Goal: Task Accomplishment & Management: Manage account settings

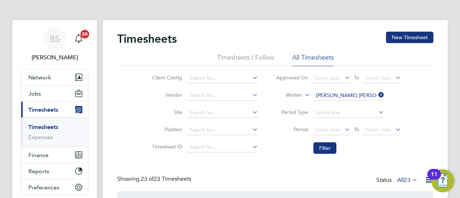
click at [377, 93] on icon at bounding box center [377, 95] width 0 height 10
click at [364, 94] on input at bounding box center [348, 96] width 71 height 10
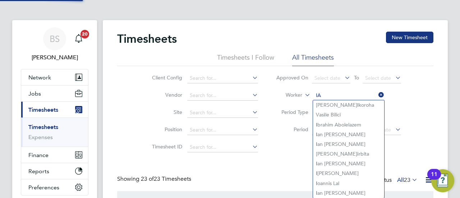
type input "I"
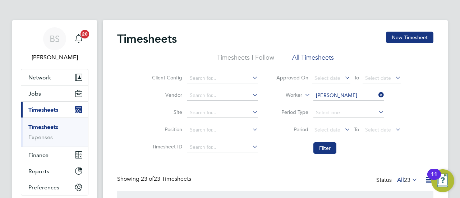
click at [351, 107] on li "[PERSON_NAME]" at bounding box center [348, 105] width 71 height 10
type input "[PERSON_NAME]"
click at [329, 150] on button "Filter" at bounding box center [324, 148] width 23 height 12
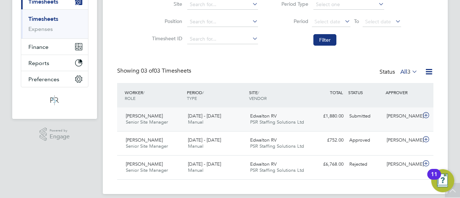
click at [427, 115] on icon at bounding box center [426, 116] width 9 height 6
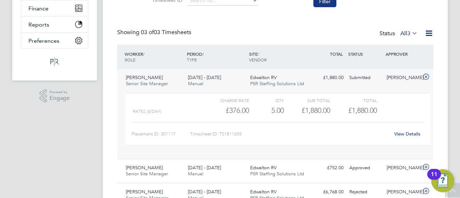
click at [403, 51] on div "APPROVER" at bounding box center [402, 53] width 37 height 13
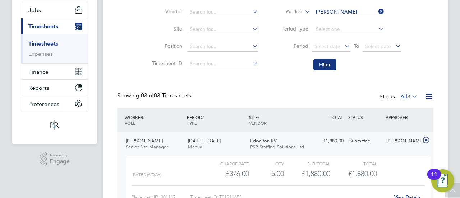
scroll to position [73, 0]
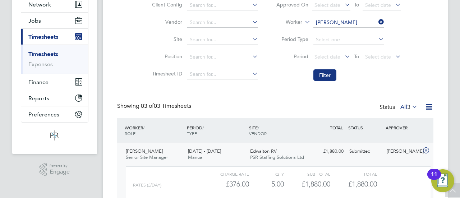
click at [285, 100] on div "Timesheets New Timesheet Timesheets I Follow All Timesheets Client Config Vendo…" at bounding box center [275, 120] width 316 height 322
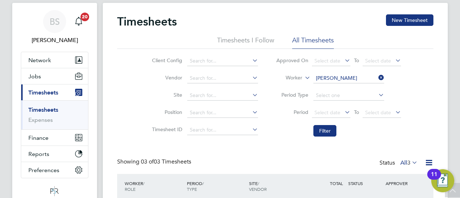
scroll to position [0, 0]
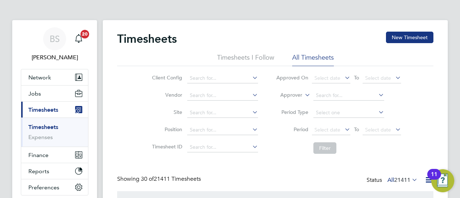
click at [303, 94] on icon at bounding box center [303, 93] width 0 height 6
click at [300, 100] on li "Worker" at bounding box center [284, 103] width 35 height 9
click at [324, 95] on input at bounding box center [348, 96] width 71 height 10
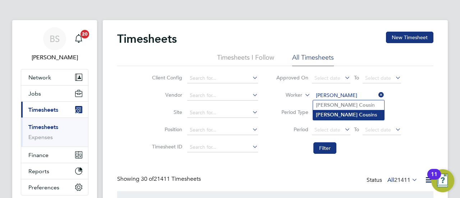
click at [338, 114] on li "[PERSON_NAME] sins" at bounding box center [348, 115] width 71 height 10
type input "[PERSON_NAME]"
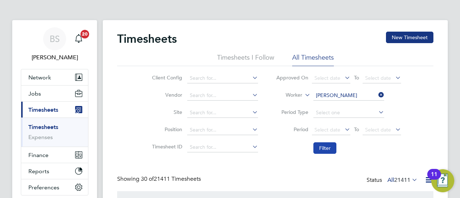
click at [329, 149] on button "Filter" at bounding box center [324, 148] width 23 height 12
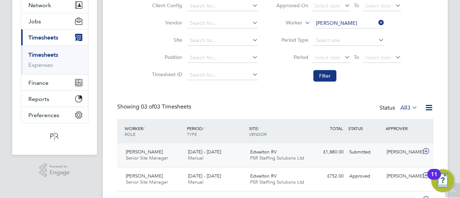
click at [292, 161] on span "PSR Staffing Solutions Ltd" at bounding box center [277, 158] width 54 height 6
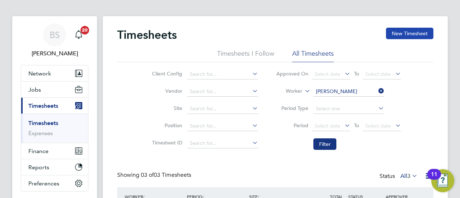
click at [408, 37] on button "New Timesheet" at bounding box center [409, 34] width 47 height 12
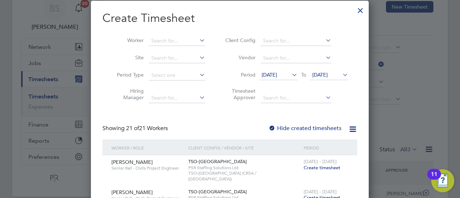
click at [277, 74] on span "[DATE]" at bounding box center [269, 75] width 15 height 6
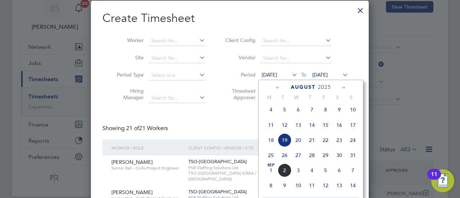
click at [271, 160] on span "25" at bounding box center [271, 155] width 14 height 14
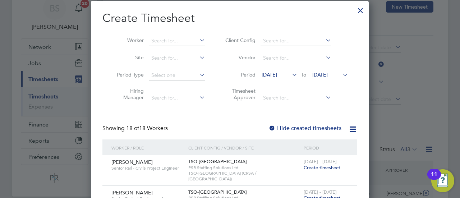
click at [328, 75] on span "[DATE]" at bounding box center [319, 75] width 15 height 6
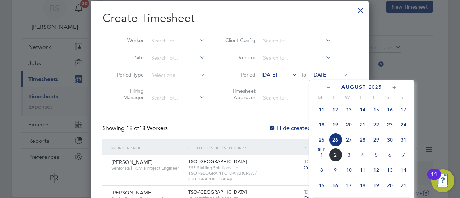
click at [321, 141] on span "25" at bounding box center [322, 140] width 14 height 14
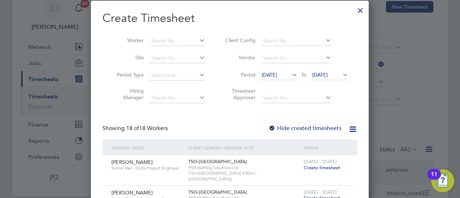
click at [341, 74] on icon at bounding box center [341, 75] width 0 height 10
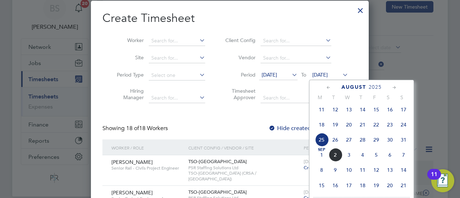
click at [402, 141] on span "31" at bounding box center [404, 140] width 14 height 14
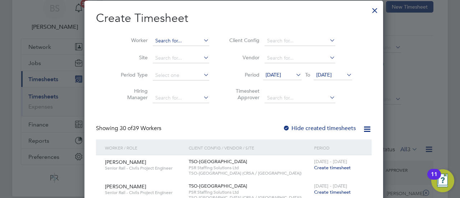
click at [165, 39] on input at bounding box center [181, 41] width 56 height 10
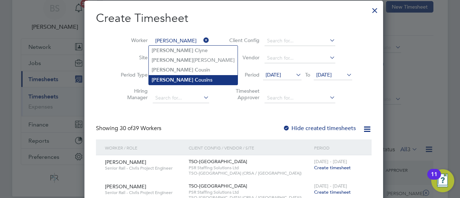
click at [173, 77] on li "Ian C ousins" at bounding box center [193, 80] width 89 height 10
type input "[PERSON_NAME]"
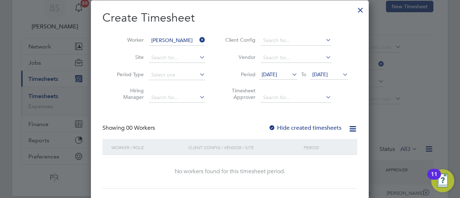
scroll to position [31, 0]
click at [277, 76] on span "25 Aug 2025" at bounding box center [269, 75] width 15 height 6
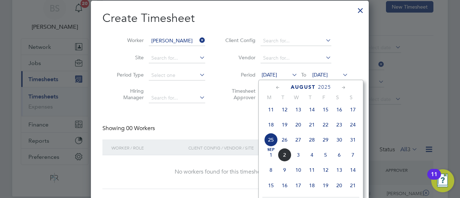
click at [270, 146] on span "25" at bounding box center [271, 140] width 14 height 14
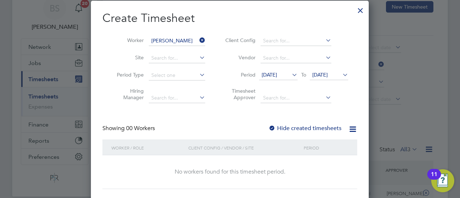
click at [362, 13] on div at bounding box center [360, 8] width 13 height 13
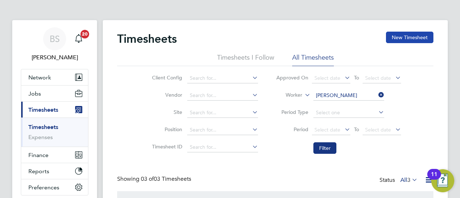
click at [404, 41] on button "New Timesheet" at bounding box center [409, 38] width 47 height 12
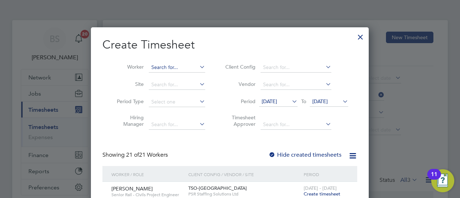
click at [169, 68] on input at bounding box center [177, 68] width 56 height 10
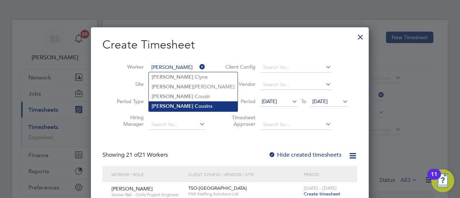
click at [181, 105] on li "Ian C ousins" at bounding box center [193, 106] width 89 height 10
type input "[PERSON_NAME]"
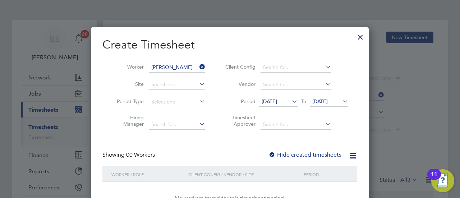
click at [277, 99] on span "[DATE]" at bounding box center [269, 101] width 15 height 6
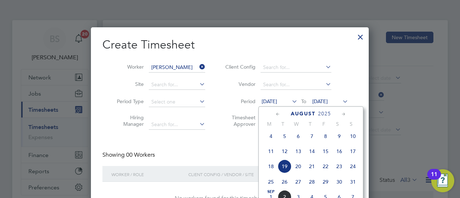
click at [268, 186] on span "25" at bounding box center [271, 182] width 14 height 14
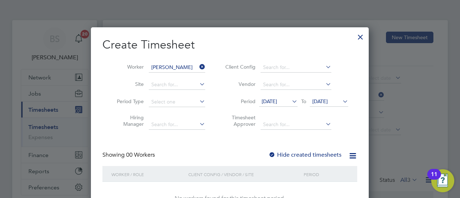
click at [328, 101] on span "[DATE]" at bounding box center [319, 101] width 15 height 6
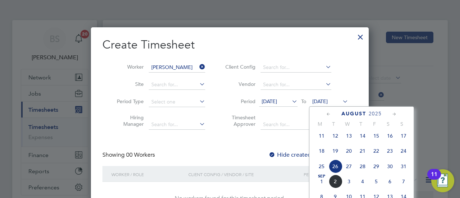
click at [290, 103] on icon at bounding box center [290, 101] width 0 height 10
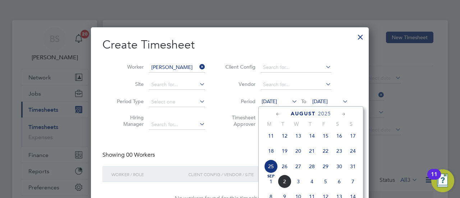
click at [283, 170] on span "26" at bounding box center [285, 167] width 14 height 14
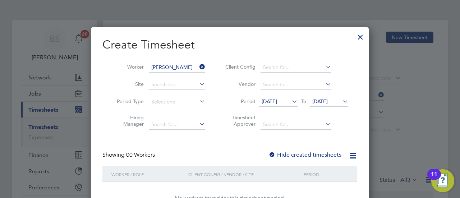
click at [328, 102] on span "[DATE]" at bounding box center [319, 101] width 15 height 6
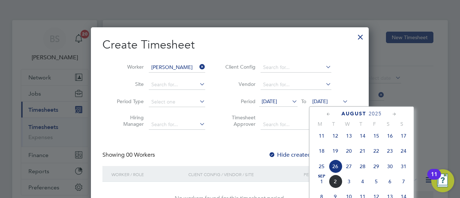
click at [407, 170] on span "31" at bounding box center [404, 167] width 14 height 14
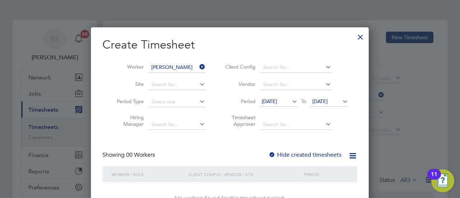
click at [362, 36] on div at bounding box center [360, 35] width 13 height 13
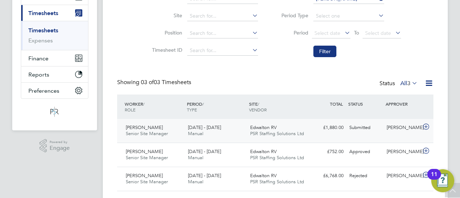
click at [411, 130] on div "[PERSON_NAME]" at bounding box center [402, 128] width 37 height 12
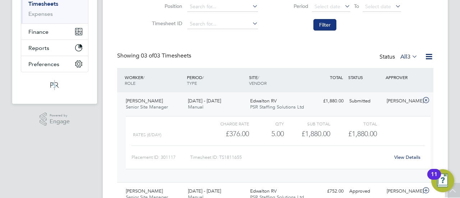
click at [406, 159] on link "View Details" at bounding box center [407, 157] width 26 height 6
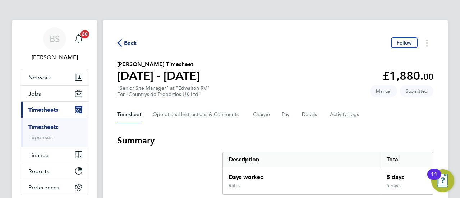
click at [267, 70] on section "Ian Cousins's Timesheet 25 - 31 Aug 2025 £1,880. 00 "Senior Site Manager" at "E…" at bounding box center [275, 78] width 316 height 37
click at [303, 64] on section "Ian Cousins's Timesheet 25 - 31 Aug 2025 £1,880. 00 "Senior Site Manager" at "E…" at bounding box center [275, 78] width 316 height 37
click at [137, 41] on span "Back" at bounding box center [130, 43] width 13 height 9
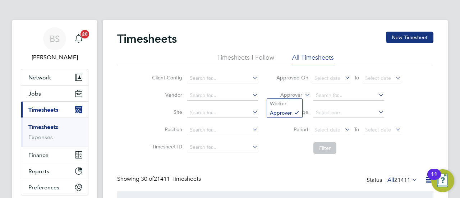
click at [303, 92] on icon at bounding box center [303, 93] width 0 height 6
click at [281, 106] on li "Worker" at bounding box center [284, 103] width 35 height 9
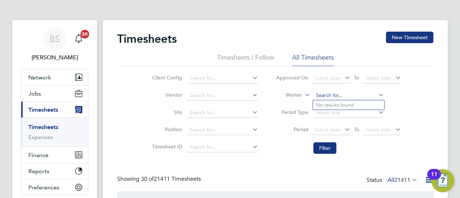
click at [342, 96] on input at bounding box center [348, 96] width 71 height 10
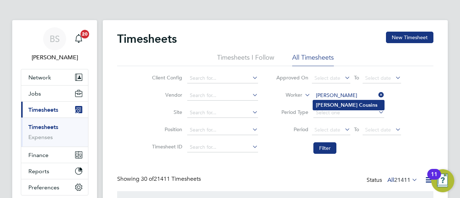
click at [345, 106] on li "[PERSON_NAME]" at bounding box center [348, 105] width 71 height 10
type input "[PERSON_NAME]"
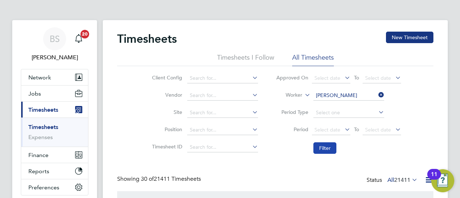
click at [327, 149] on button "Filter" at bounding box center [324, 148] width 23 height 12
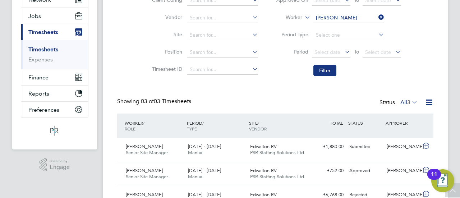
click at [272, 83] on div "Timesheets New Timesheet Timesheets I Follow All Timesheets Client Config Vendo…" at bounding box center [275, 82] width 316 height 256
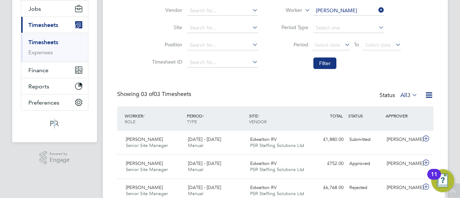
scroll to position [108, 0]
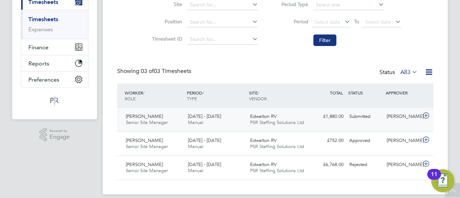
click at [362, 119] on div "Submitted" at bounding box center [365, 117] width 37 height 12
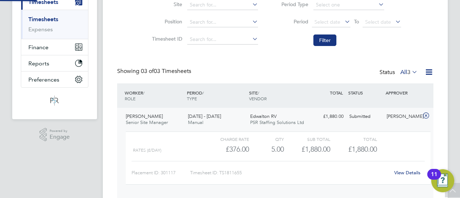
scroll to position [12, 70]
click at [402, 173] on link "View Details" at bounding box center [407, 173] width 26 height 6
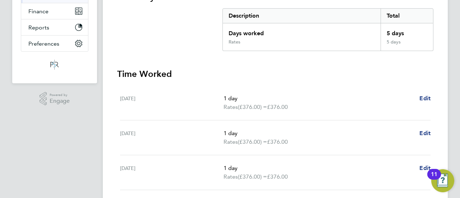
scroll to position [320, 0]
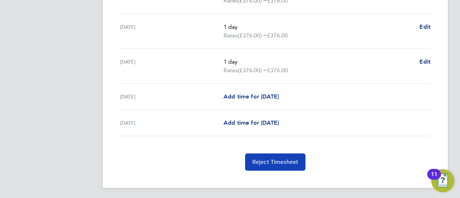
click at [274, 163] on span "Reject Timesheet" at bounding box center [275, 162] width 46 height 7
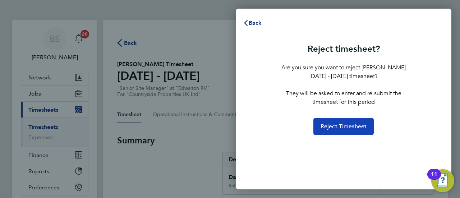
click at [345, 132] on button "Reject Timesheet" at bounding box center [343, 126] width 61 height 17
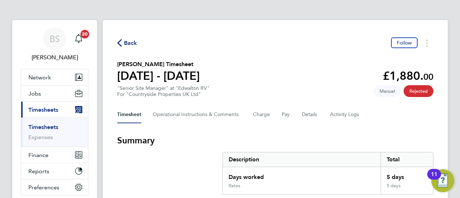
click at [128, 45] on span "Back" at bounding box center [130, 43] width 13 height 9
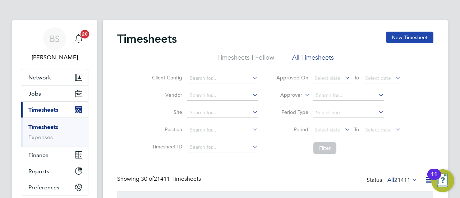
click at [404, 38] on button "New Timesheet" at bounding box center [409, 38] width 47 height 12
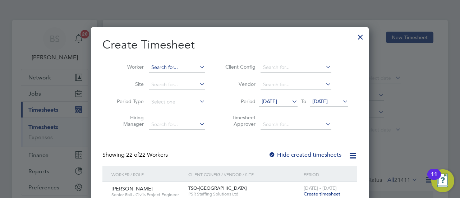
click at [173, 70] on input at bounding box center [177, 68] width 56 height 10
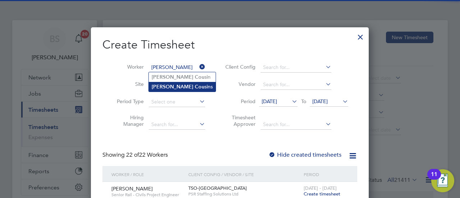
click at [176, 87] on li "Ian Cou sins" at bounding box center [182, 87] width 67 height 10
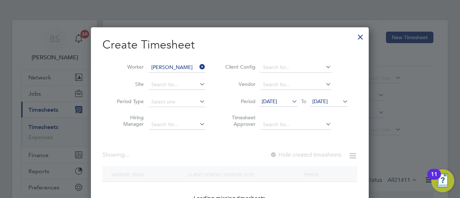
type input "[PERSON_NAME]"
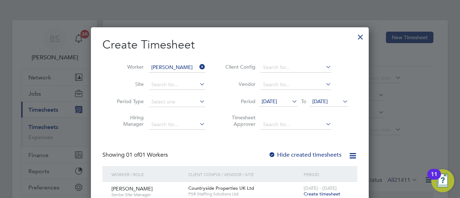
click at [277, 99] on span "[DATE]" at bounding box center [269, 101] width 15 height 6
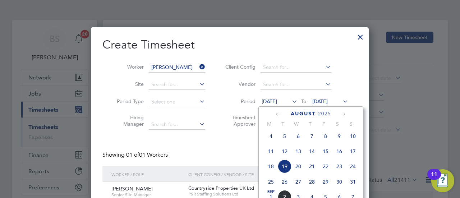
click at [225, 136] on div "Create Timesheet Worker Ian Cousins Site Period Type Hiring Manager Client Conf…" at bounding box center [229, 122] width 255 height 170
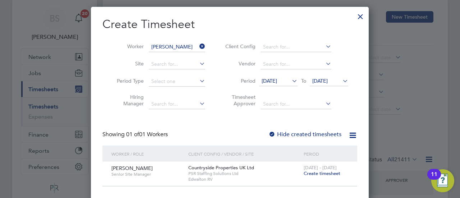
click at [323, 174] on span "Create timesheet" at bounding box center [322, 173] width 37 height 6
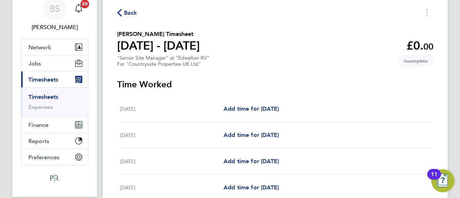
click at [127, 10] on span "Back" at bounding box center [130, 13] width 13 height 9
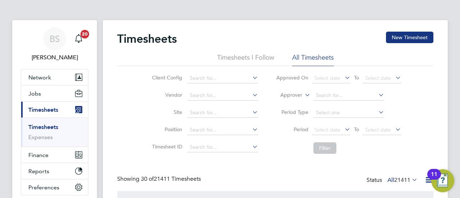
click at [303, 96] on icon at bounding box center [303, 93] width 0 height 6
click at [296, 104] on li "Worker" at bounding box center [284, 103] width 35 height 9
click at [339, 92] on input at bounding box center [348, 96] width 71 height 10
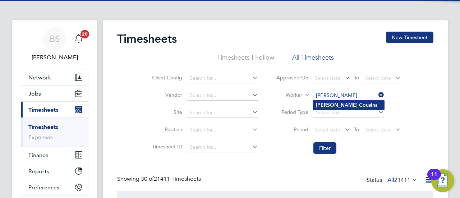
click at [349, 103] on li "Ian Cousins" at bounding box center [348, 105] width 71 height 10
type input "[PERSON_NAME]"
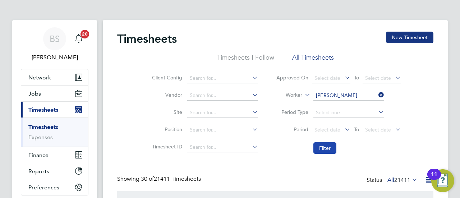
click at [329, 151] on button "Filter" at bounding box center [324, 148] width 23 height 12
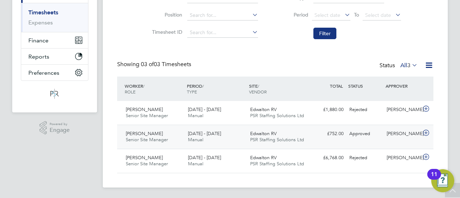
click at [398, 135] on div "[PERSON_NAME]" at bounding box center [402, 134] width 37 height 12
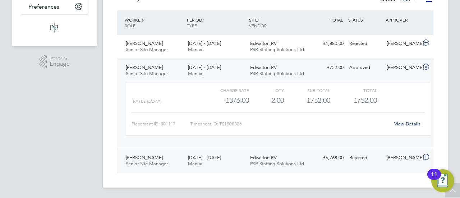
click at [349, 165] on div "Ian Cousins Senior Site Manager 18 - 24 Aug 2025 18 - 24 Aug 2025 Manual Edwalt…" at bounding box center [275, 161] width 316 height 24
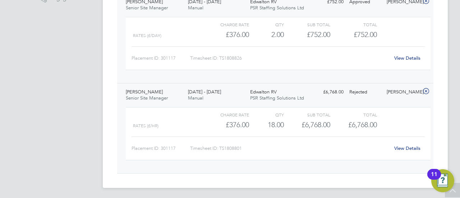
click at [401, 150] on link "View Details" at bounding box center [407, 148] width 26 height 6
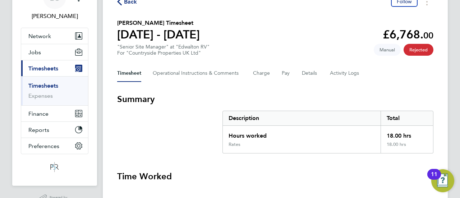
scroll to position [72, 0]
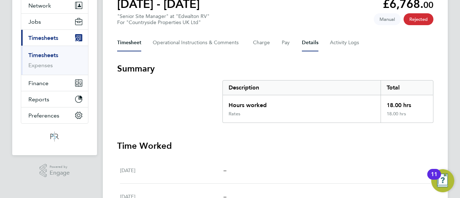
click at [316, 43] on button "Details" at bounding box center [310, 42] width 17 height 17
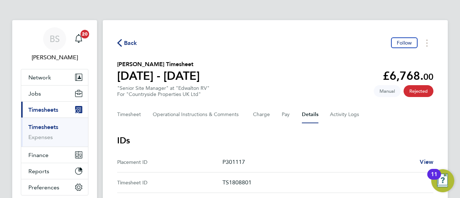
click at [50, 125] on link "Timesheets" at bounding box center [43, 127] width 30 height 7
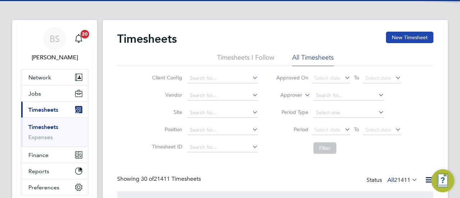
click at [397, 40] on button "New Timesheet" at bounding box center [409, 38] width 47 height 12
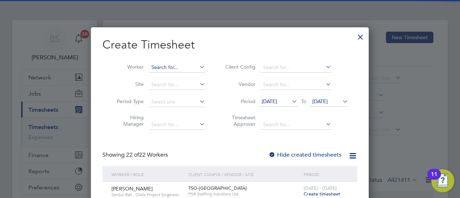
click at [175, 70] on input at bounding box center [177, 68] width 56 height 10
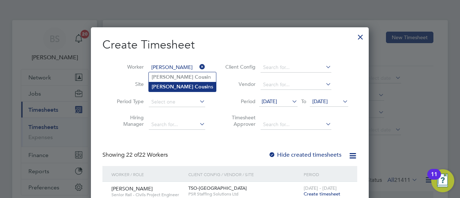
click at [195, 84] on b "Cousi" at bounding box center [201, 87] width 13 height 6
type input "[PERSON_NAME]"
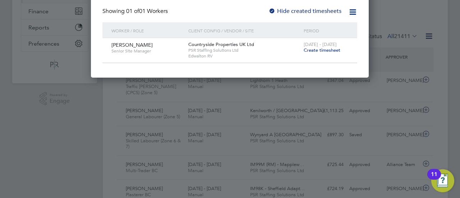
click at [328, 51] on span "Create timesheet" at bounding box center [322, 50] width 37 height 6
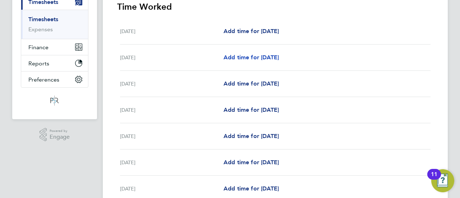
click at [256, 53] on link "Add time for [DATE]" at bounding box center [251, 57] width 55 height 9
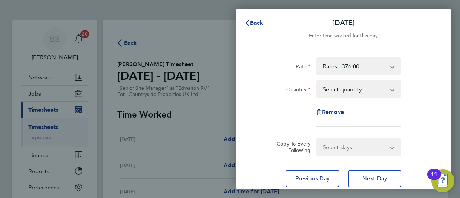
click at [215, 49] on div "Back [DATE] Enter time worked for this day. Rate Rates - 376.00 Quantity Select…" at bounding box center [230, 99] width 460 height 198
click at [253, 23] on span "Back" at bounding box center [256, 22] width 13 height 7
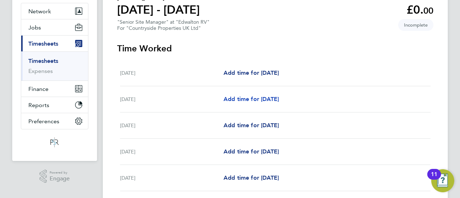
click at [269, 96] on span "Add time for [DATE]" at bounding box center [251, 99] width 55 height 7
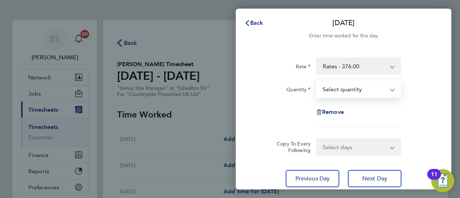
click at [352, 86] on select "Select quantity 0.5 1" at bounding box center [354, 89] width 75 height 16
select select "1"
click at [317, 81] on select "Select quantity 0.5 1" at bounding box center [354, 89] width 75 height 16
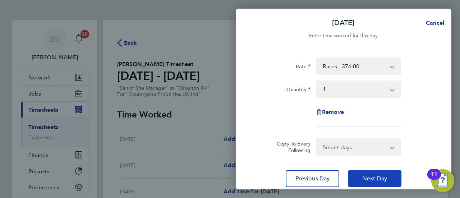
click at [386, 175] on span "Next Day" at bounding box center [374, 178] width 25 height 7
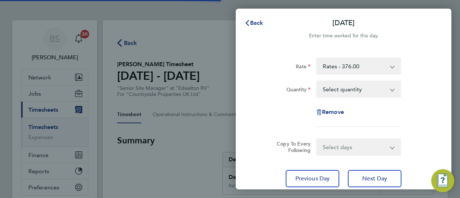
click at [352, 87] on select "Select quantity 0.5 1" at bounding box center [354, 89] width 75 height 16
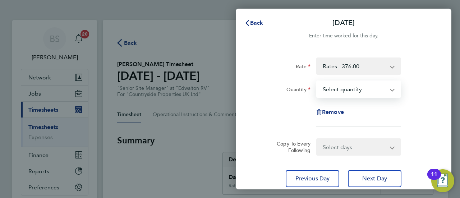
select select "1"
click at [317, 81] on select "Select quantity 0.5 1" at bounding box center [354, 89] width 75 height 16
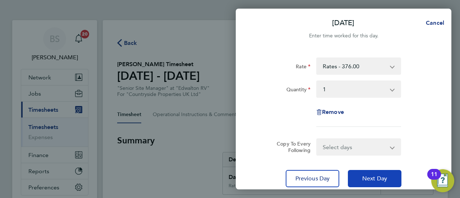
click at [373, 177] on span "Next Day" at bounding box center [374, 178] width 25 height 7
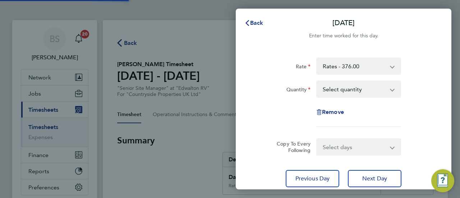
click at [346, 88] on select "Select quantity 0.5 1" at bounding box center [354, 89] width 75 height 16
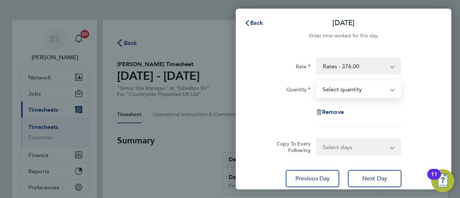
click at [346, 127] on app-timesheet-line-form-group "Rate Rates - 376.00 Quantity Select quantity 0.5 1 Remove" at bounding box center [343, 95] width 175 height 75
click at [348, 93] on select "Select quantity 0.5 1" at bounding box center [354, 89] width 75 height 16
select select "1"
click at [317, 81] on select "Select quantity 0.5 1" at bounding box center [354, 89] width 75 height 16
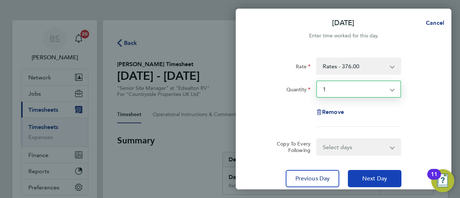
click at [365, 181] on span "Next Day" at bounding box center [374, 178] width 25 height 7
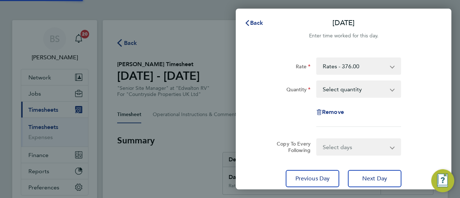
click at [347, 94] on select "Select quantity 0.5 1" at bounding box center [354, 89] width 75 height 16
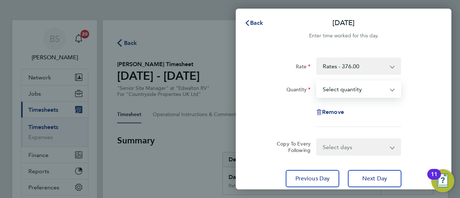
select select "1"
click at [317, 81] on select "Select quantity 0.5 1" at bounding box center [354, 89] width 75 height 16
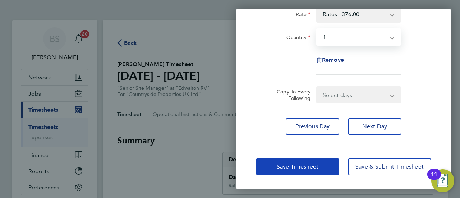
click at [316, 162] on button "Save Timesheet" at bounding box center [297, 166] width 83 height 17
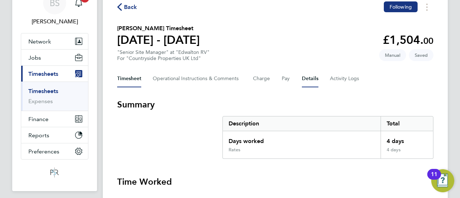
click at [317, 77] on button "Details" at bounding box center [310, 78] width 17 height 17
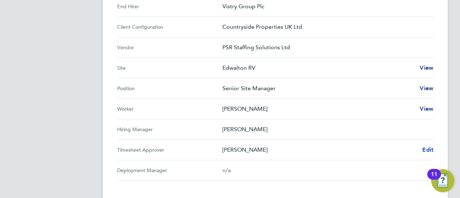
click at [424, 148] on span "Edit" at bounding box center [427, 149] width 11 height 7
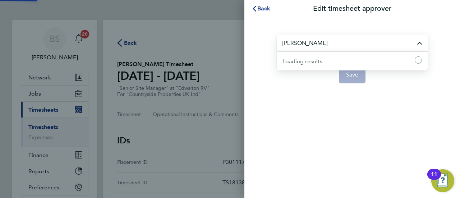
click at [375, 45] on input "[PERSON_NAME]" at bounding box center [352, 43] width 151 height 17
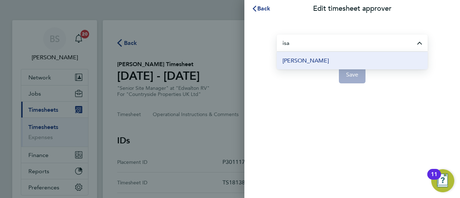
click at [320, 58] on li "[PERSON_NAME]" at bounding box center [352, 61] width 151 height 18
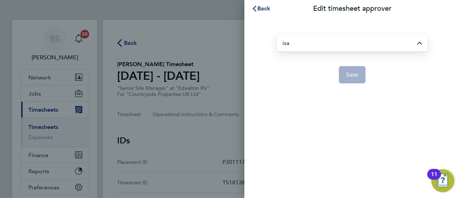
type input "[PERSON_NAME]"
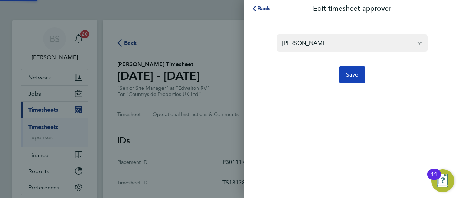
click at [357, 77] on span "Save" at bounding box center [352, 74] width 13 height 7
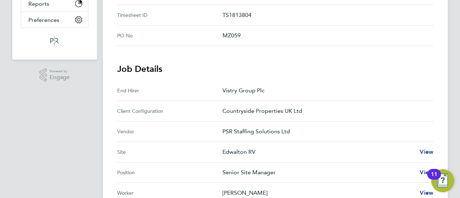
scroll to position [36, 0]
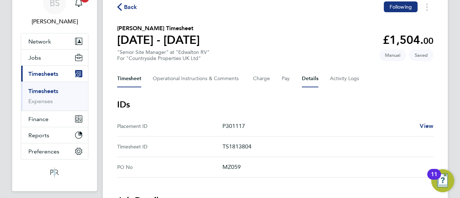
click at [133, 77] on button "Timesheet" at bounding box center [129, 78] width 24 height 17
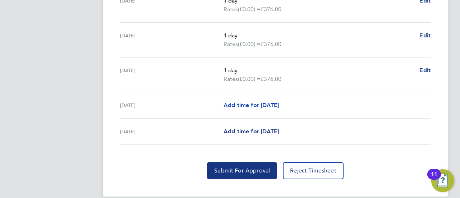
scroll to position [311, 0]
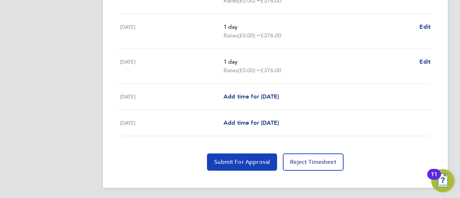
click at [255, 160] on span "Submit For Approval" at bounding box center [242, 162] width 56 height 7
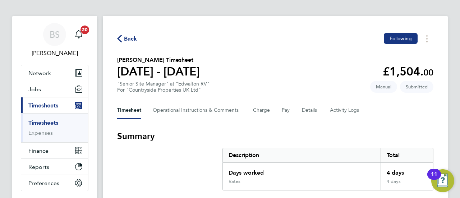
scroll to position [0, 0]
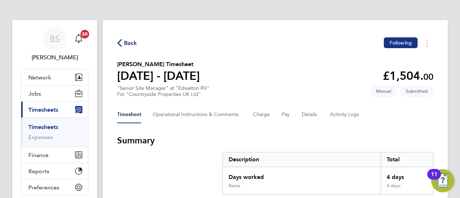
click at [42, 126] on link "Timesheets" at bounding box center [43, 127] width 30 height 7
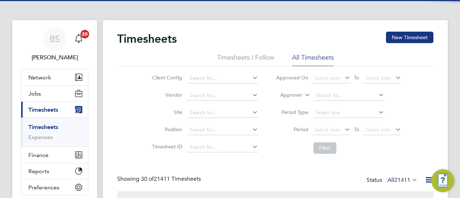
scroll to position [24, 62]
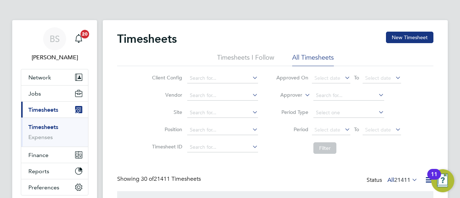
click at [251, 95] on icon at bounding box center [251, 95] width 0 height 10
click at [275, 125] on li "Period Select date To Select date" at bounding box center [338, 130] width 143 height 17
click at [301, 94] on label "Approver" at bounding box center [286, 95] width 32 height 7
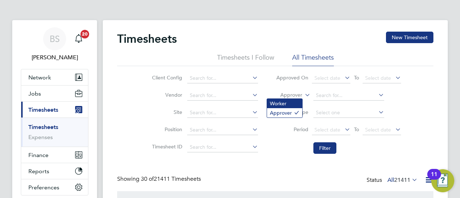
click at [296, 107] on li "Worker" at bounding box center [284, 103] width 35 height 9
click at [321, 96] on input at bounding box center [348, 96] width 71 height 10
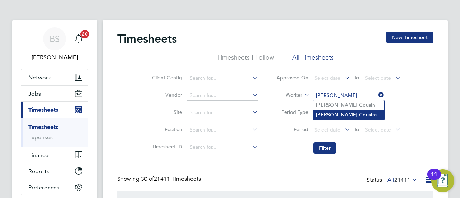
click at [359, 117] on b "Cousi" at bounding box center [365, 115] width 13 height 6
type input "[PERSON_NAME]"
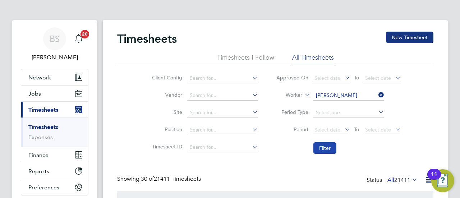
click at [326, 145] on button "Filter" at bounding box center [324, 148] width 23 height 12
